Goal: Check status: Check status

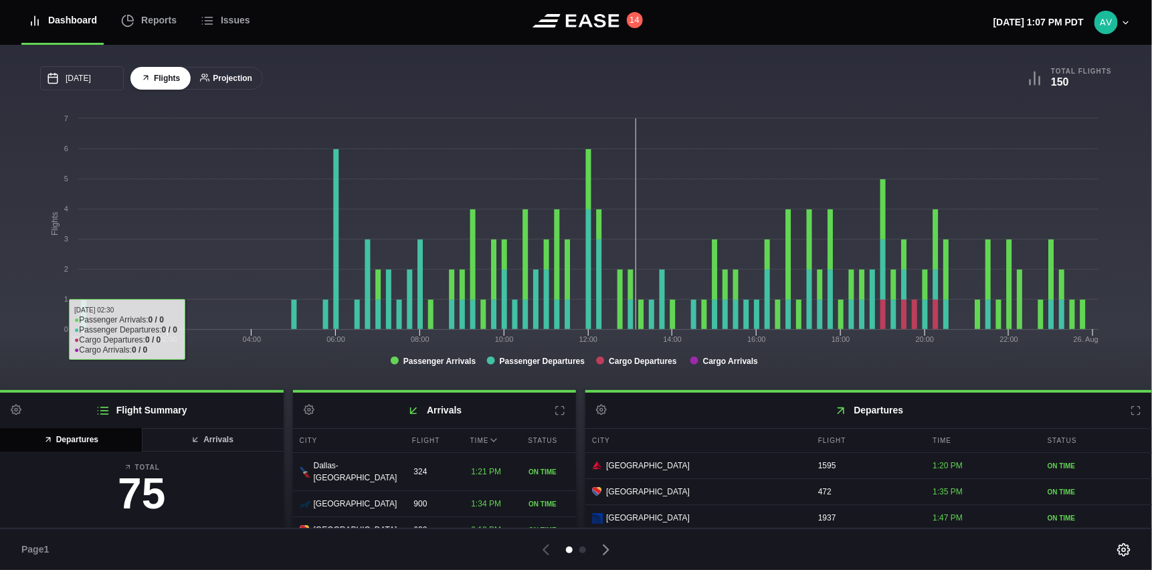
click at [220, 86] on button "Projection" at bounding box center [226, 78] width 74 height 23
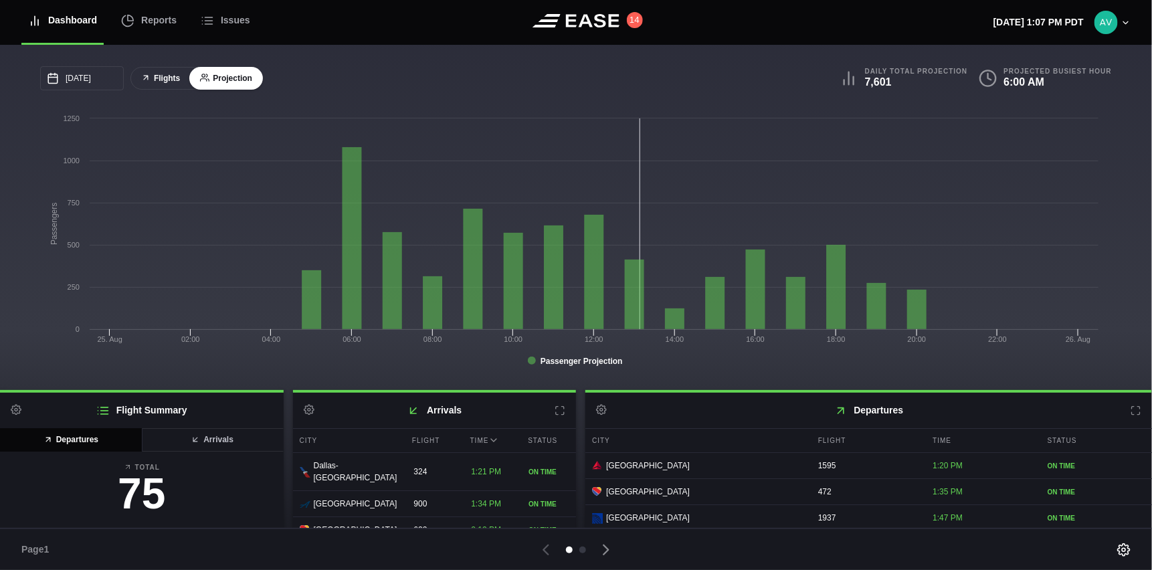
click at [169, 78] on button "Flights" at bounding box center [160, 78] width 60 height 23
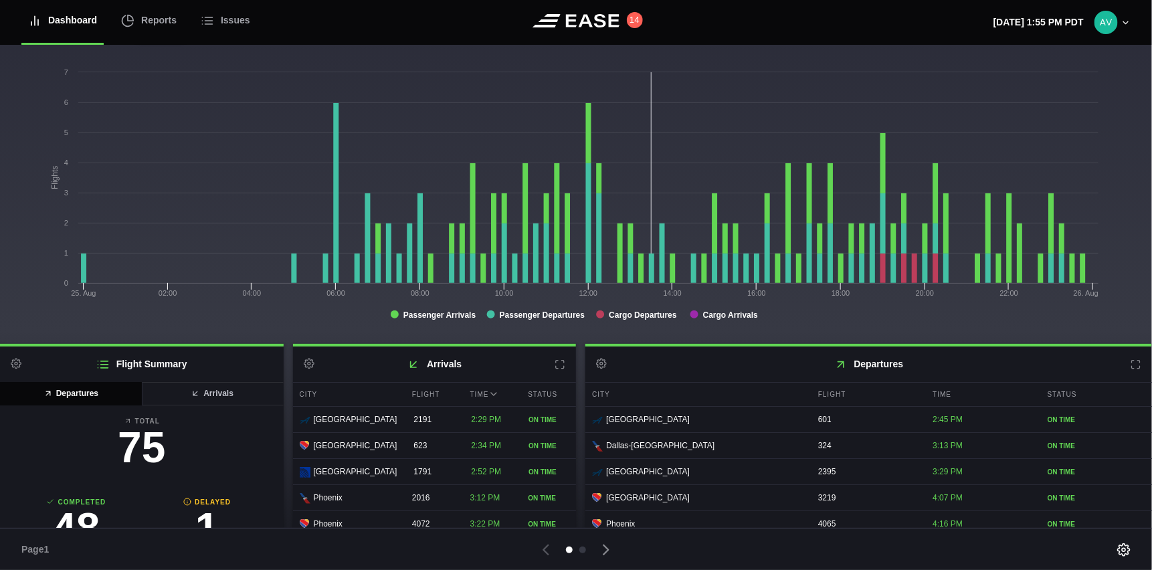
click at [1130, 360] on icon at bounding box center [1135, 364] width 11 height 11
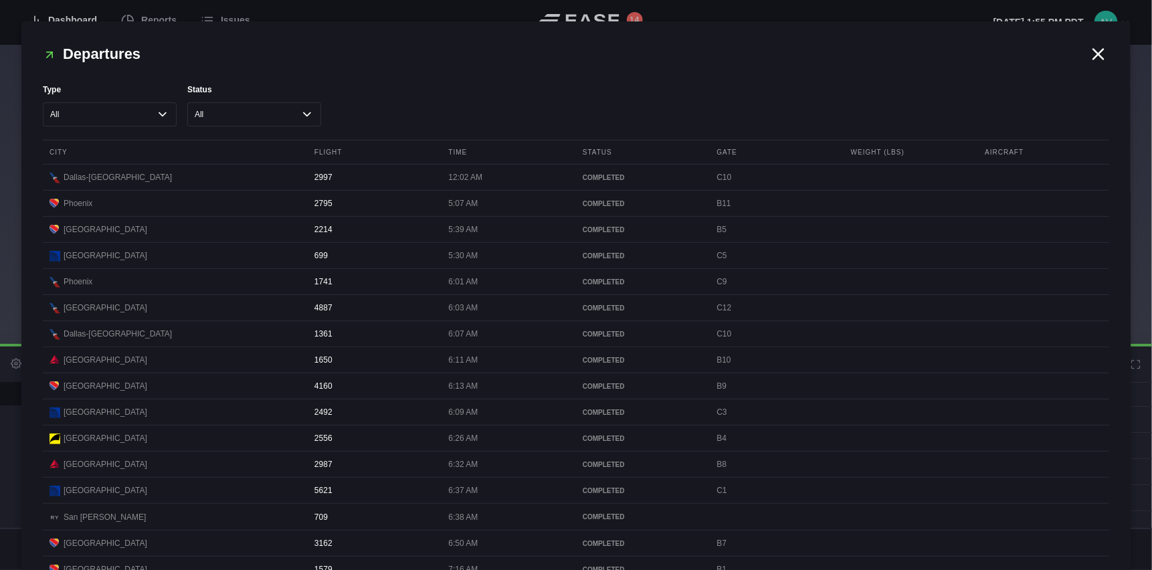
click at [1093, 54] on icon at bounding box center [1098, 54] width 10 height 10
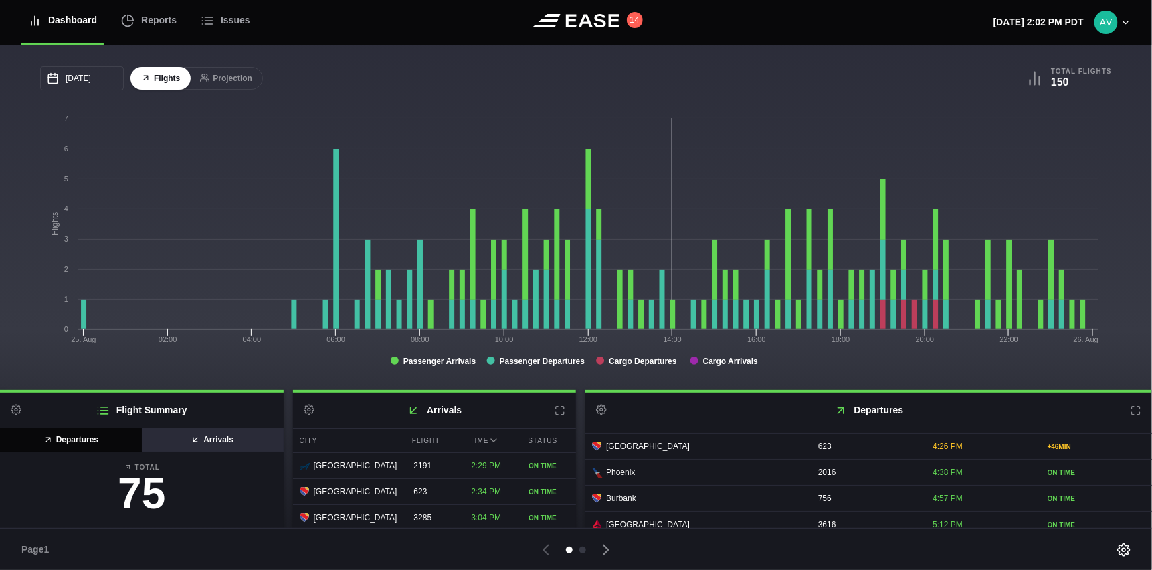
click at [205, 438] on button "Arrivals" at bounding box center [212, 439] width 142 height 23
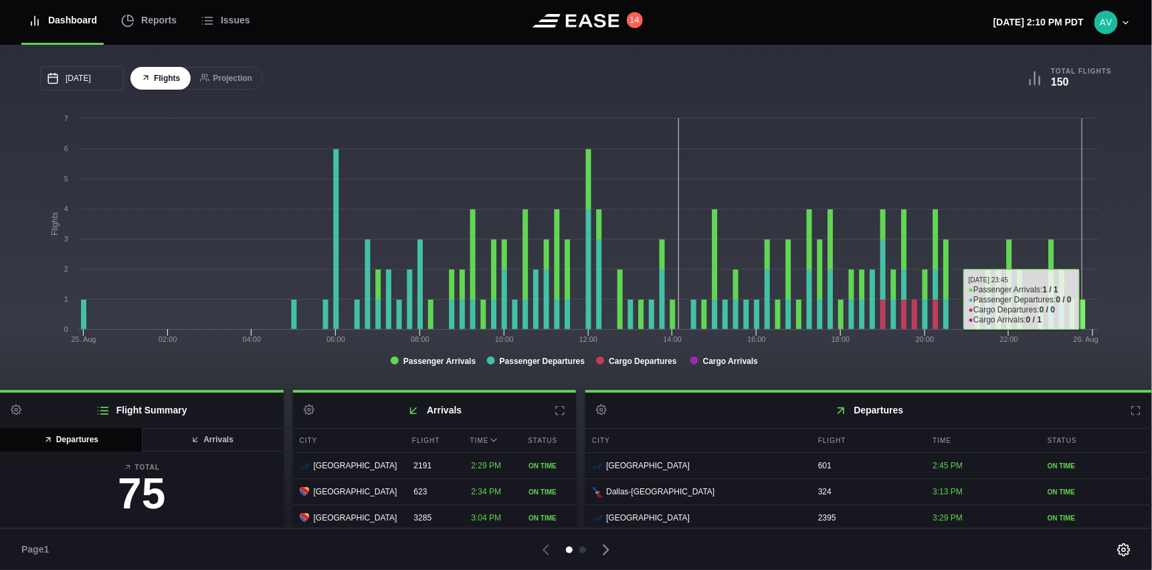
click at [1089, 206] on rect at bounding box center [572, 246] width 1065 height 268
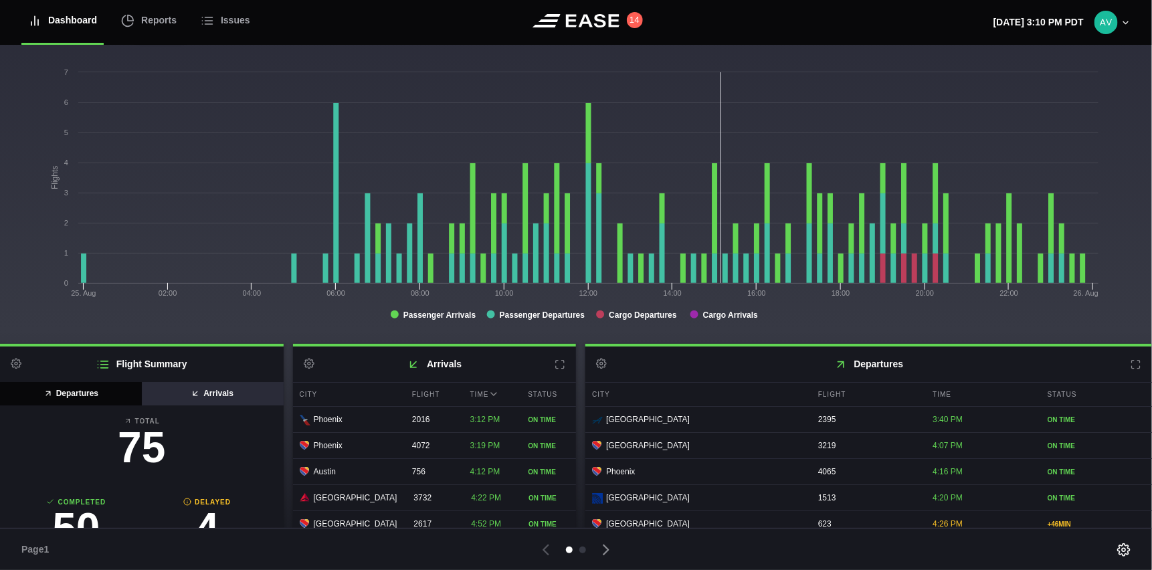
click at [201, 390] on button "Arrivals" at bounding box center [212, 393] width 142 height 23
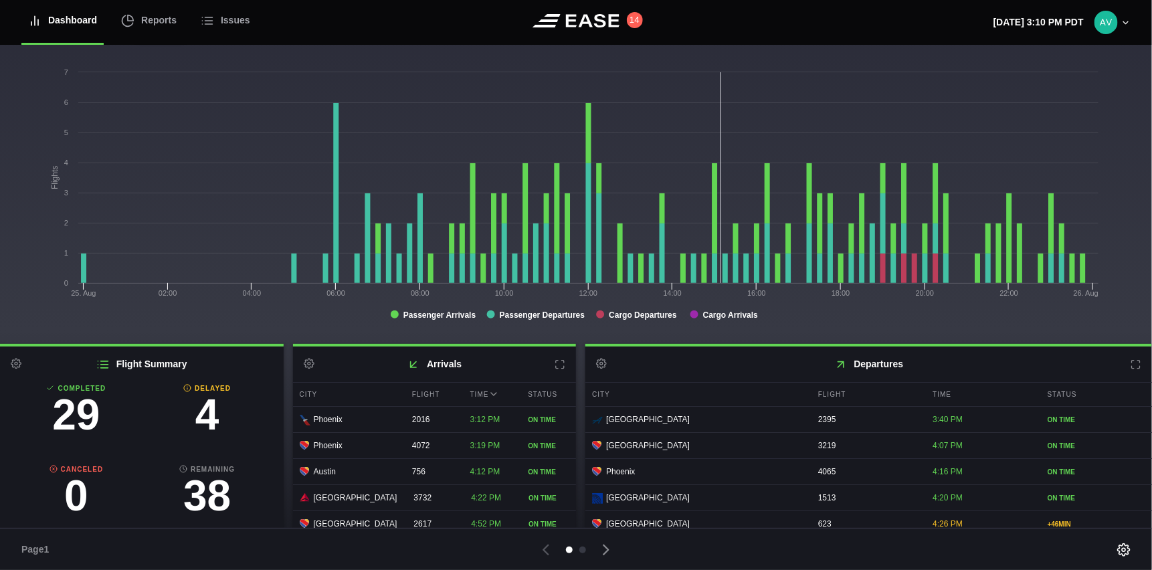
scroll to position [134, 0]
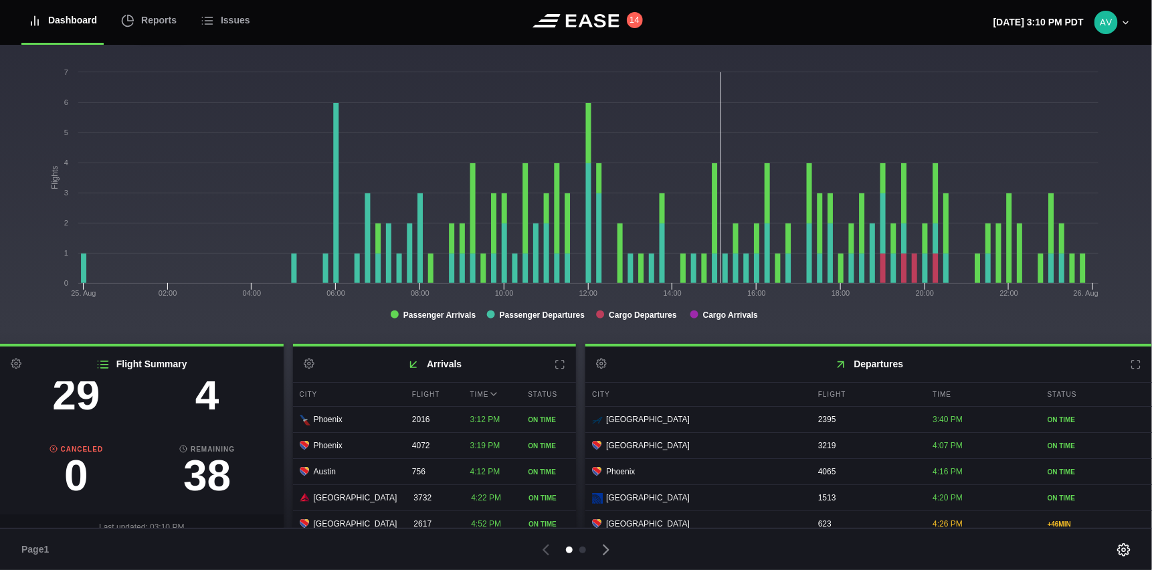
click at [190, 401] on h3 "4" at bounding box center [207, 394] width 131 height 43
select select "passenger"
select select "DELAYED"
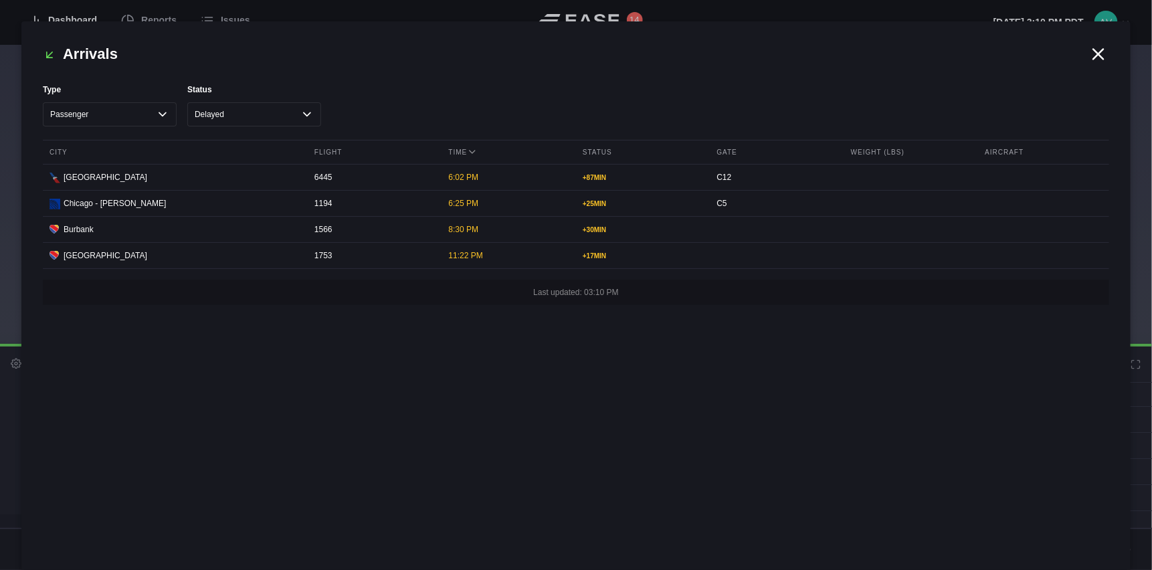
click at [1093, 54] on icon at bounding box center [1098, 54] width 20 height 20
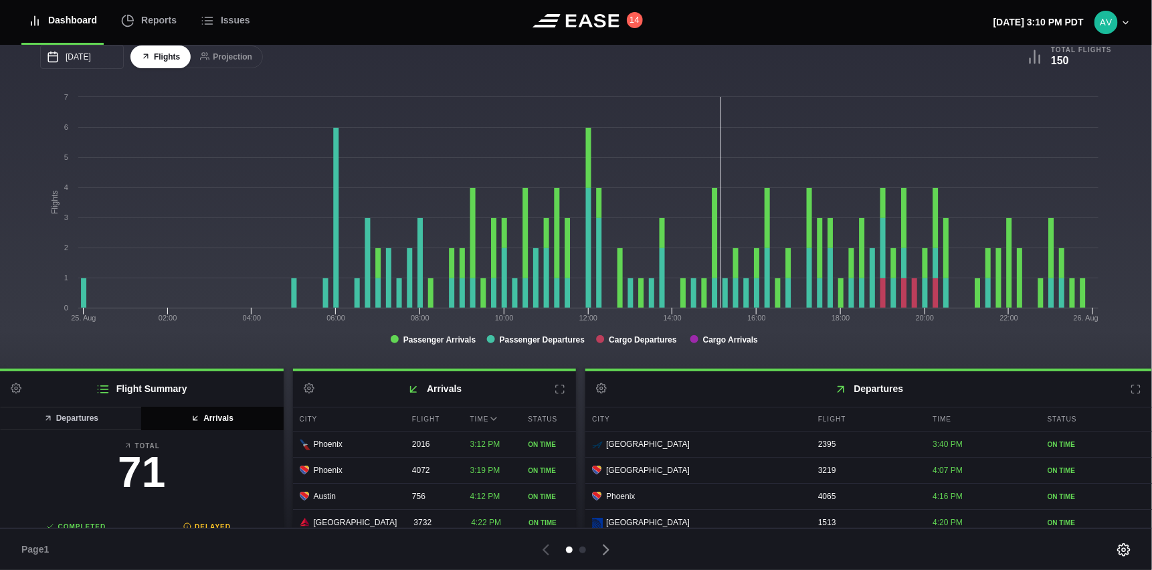
scroll to position [0, 0]
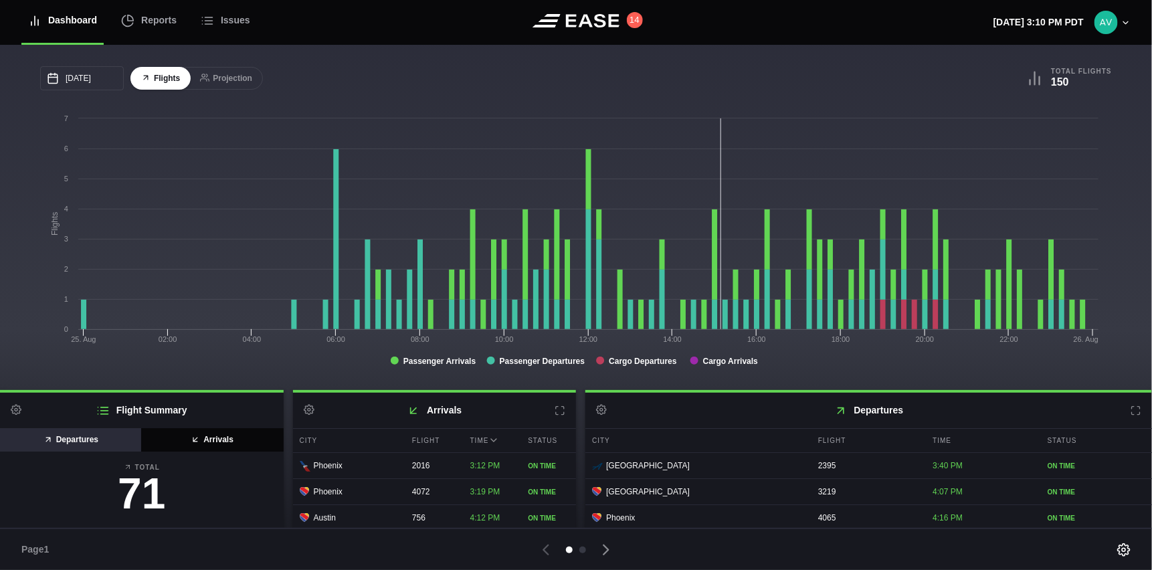
click at [116, 443] on button "Departures" at bounding box center [71, 439] width 142 height 23
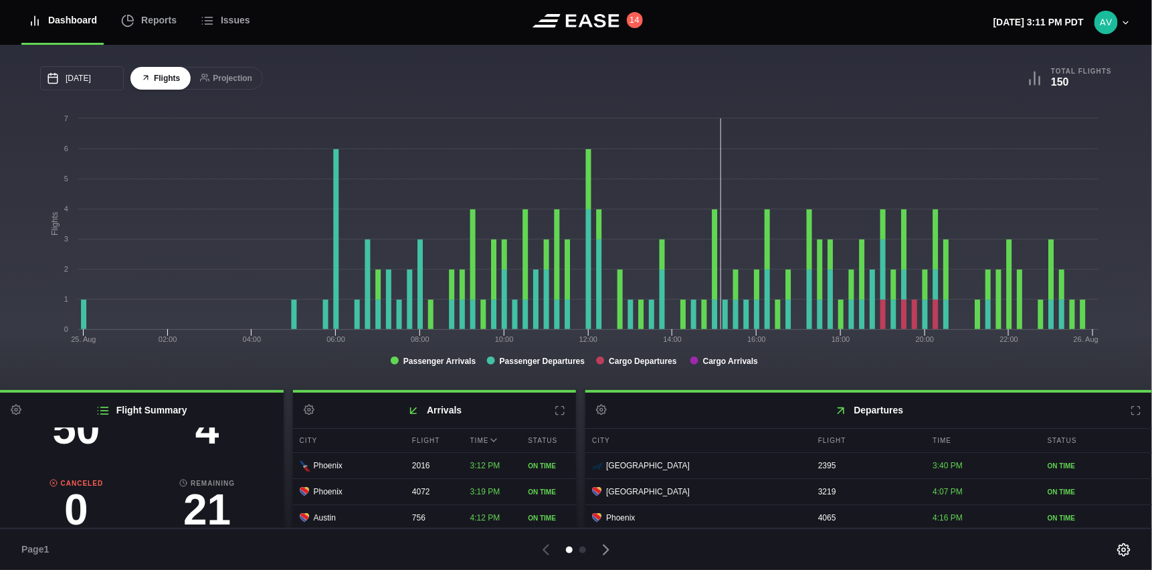
scroll to position [153, 0]
click at [208, 443] on h3 "4" at bounding box center [207, 428] width 131 height 43
select select "passenger"
select select "DELAYED"
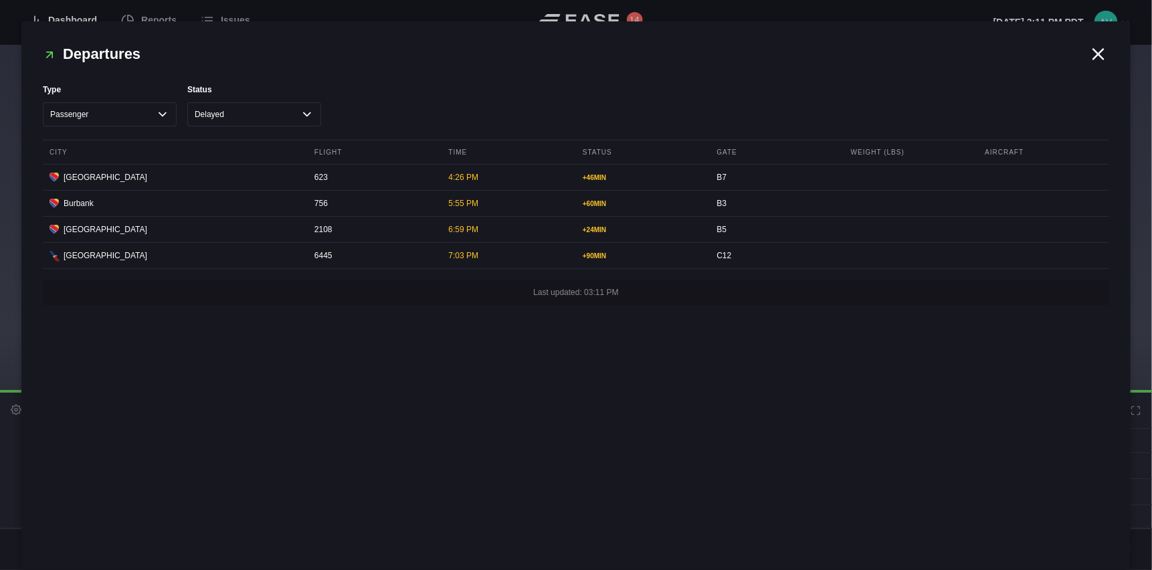
click at [1095, 58] on icon at bounding box center [1098, 54] width 10 height 10
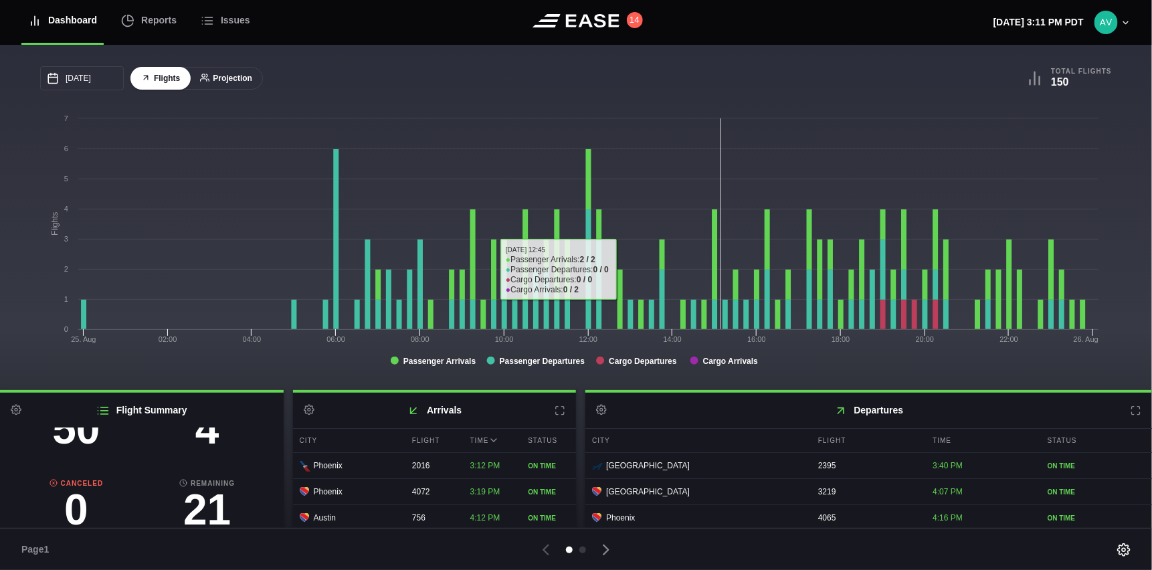
click at [229, 67] on button "Projection" at bounding box center [226, 78] width 74 height 23
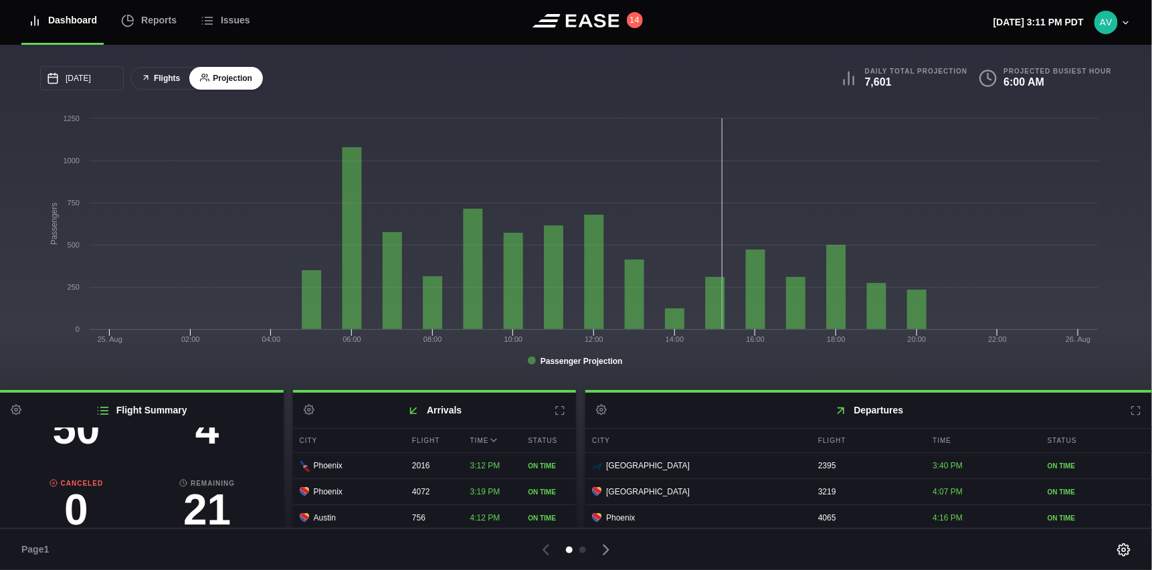
click at [171, 78] on button "Flights" at bounding box center [160, 78] width 60 height 23
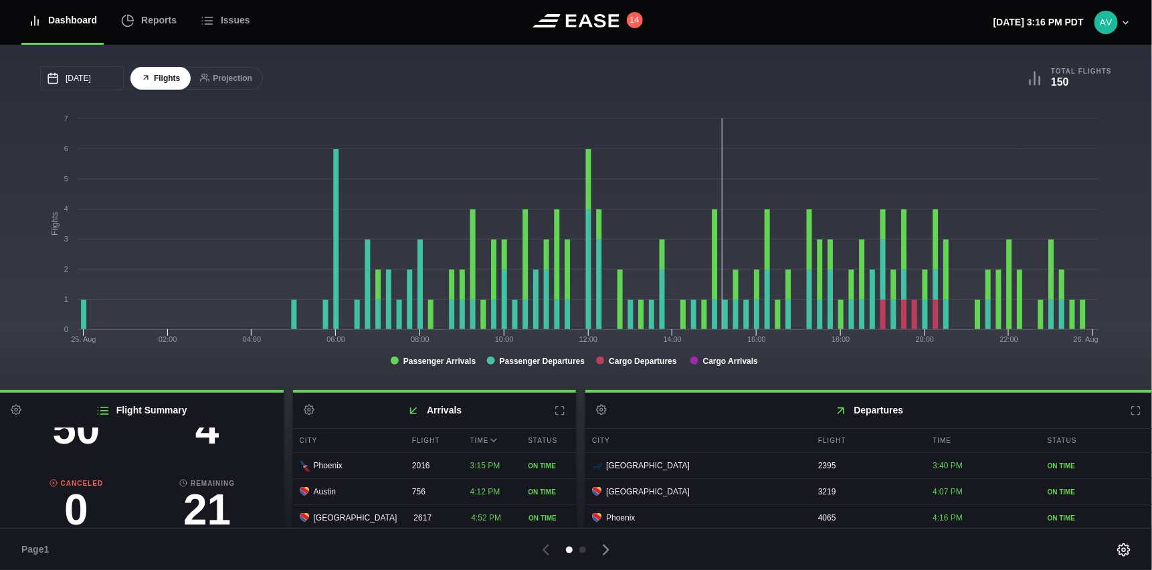
click at [1130, 406] on button at bounding box center [1135, 410] width 11 height 11
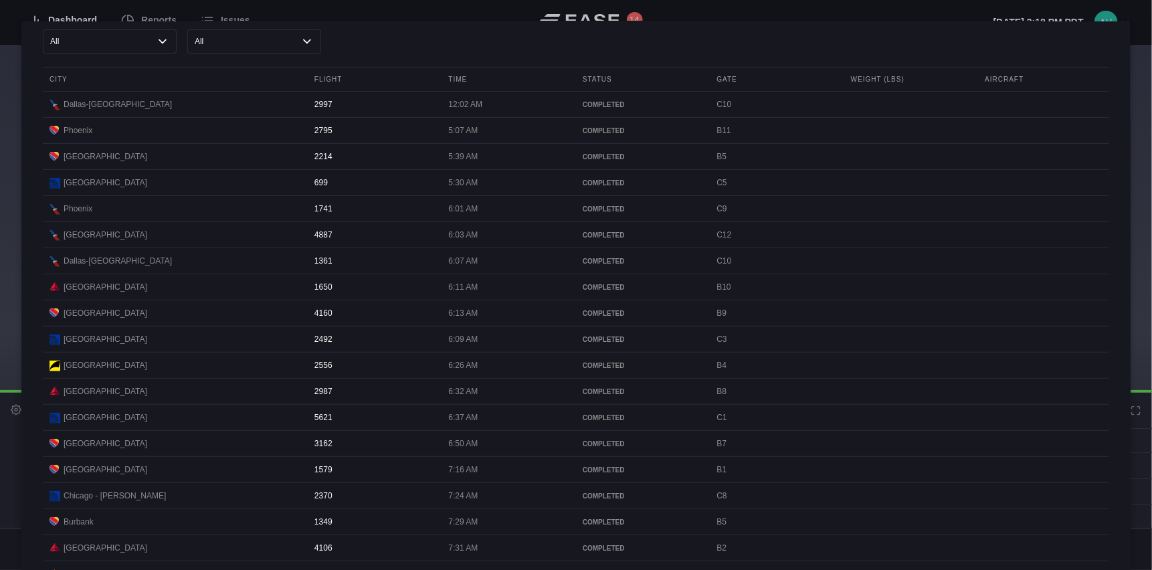
scroll to position [0, 0]
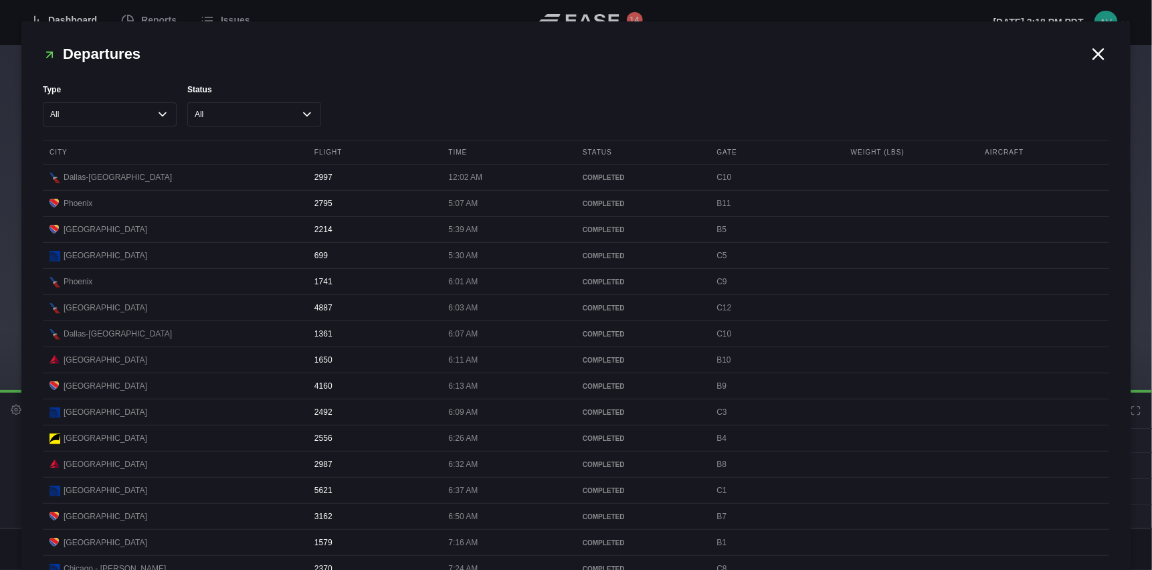
click at [1088, 54] on icon at bounding box center [1098, 54] width 20 height 20
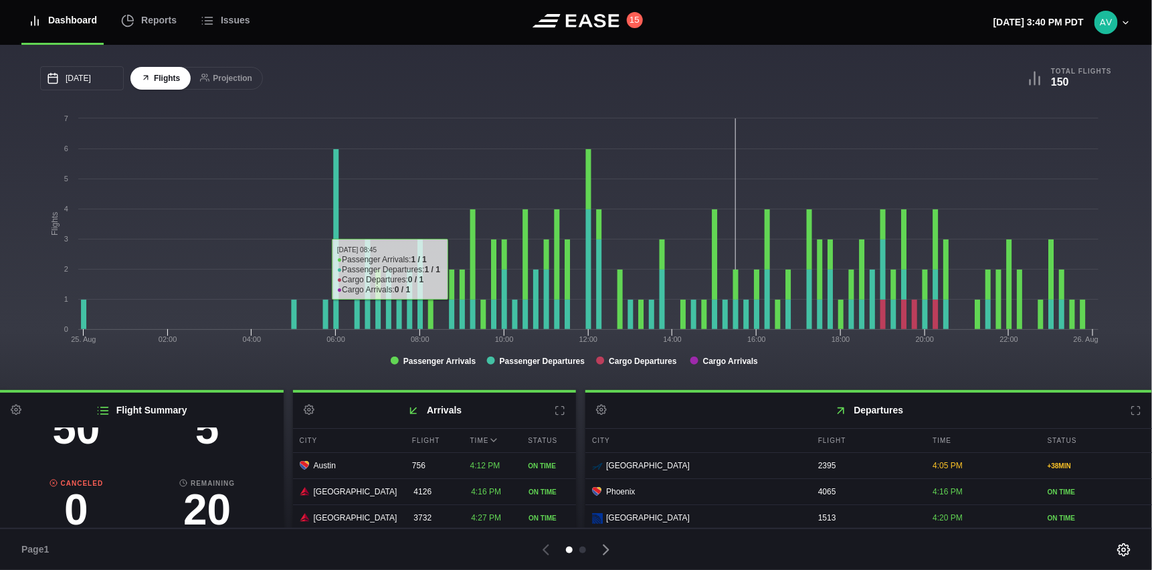
click at [373, 74] on div "08/25/2025 August Sun Mon Tue Wed Thu Fri Sat 27 28 29 30 31 Aug 1 2 3 4 5 6 7 …" at bounding box center [308, 78] width 536 height 24
